Goal: Task Accomplishment & Management: Use online tool/utility

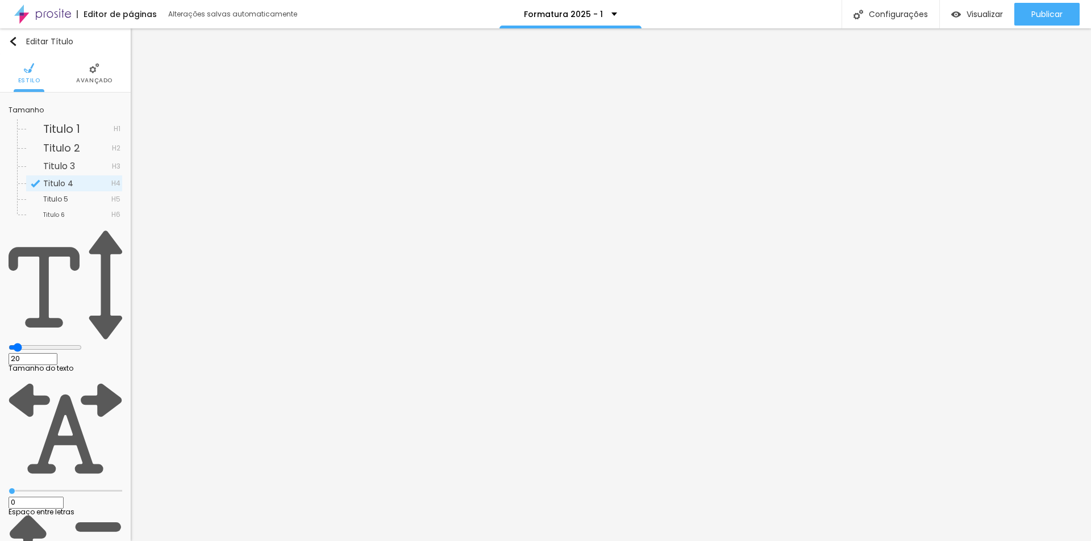
type input "22"
type input "21"
type input "20"
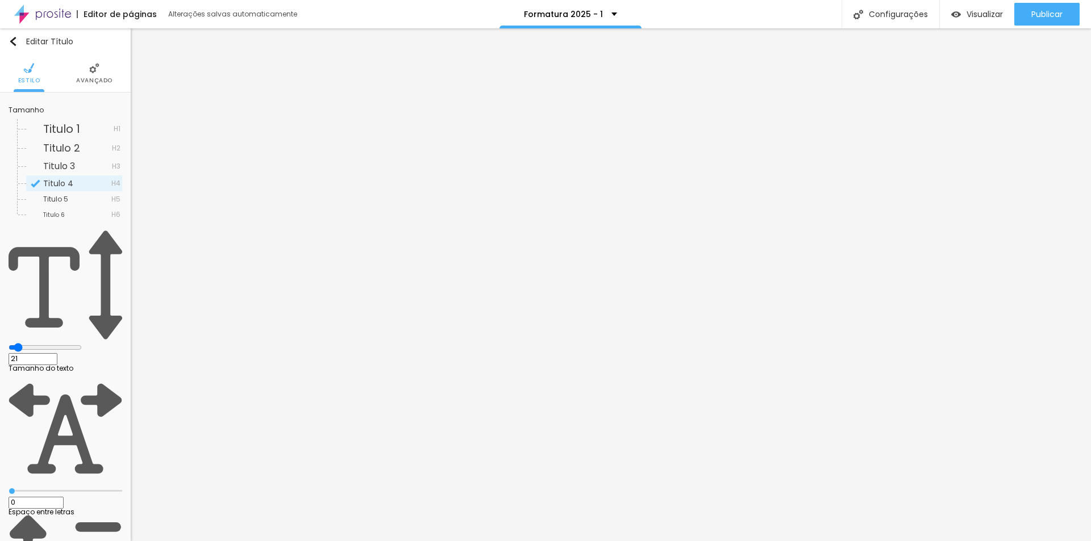
type input "20"
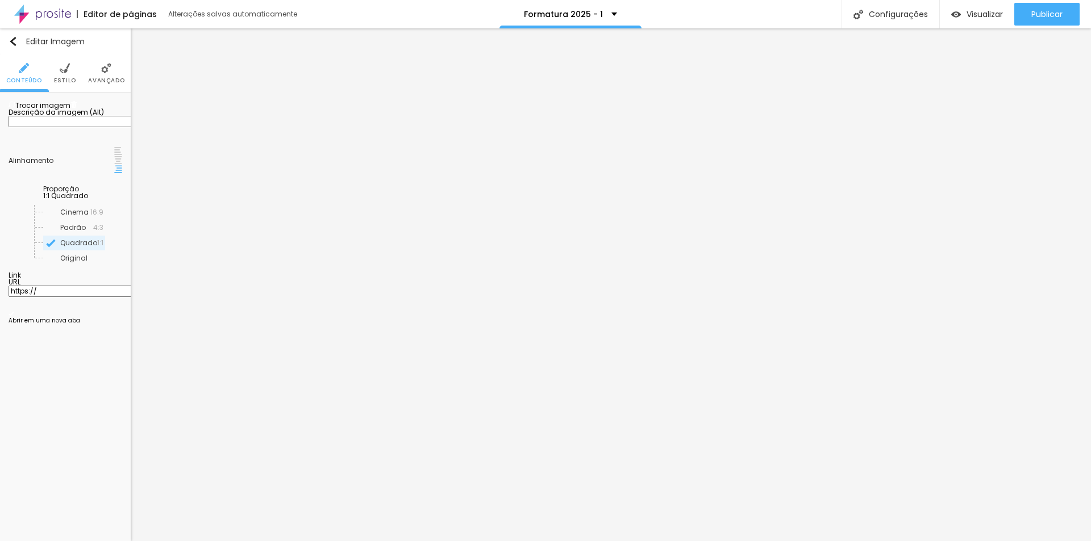
click at [88, 201] on span "1:1 Quadrado" at bounding box center [65, 196] width 45 height 10
click at [64, 263] on span "Original" at bounding box center [56, 258] width 27 height 10
click at [68, 231] on span "Padrão" at bounding box center [76, 227] width 67 height 7
click at [63, 248] on span "Quadrado" at bounding box center [61, 243] width 37 height 10
click at [72, 266] on div "Original" at bounding box center [74, 258] width 96 height 15
